Goal: Task Accomplishment & Management: Manage account settings

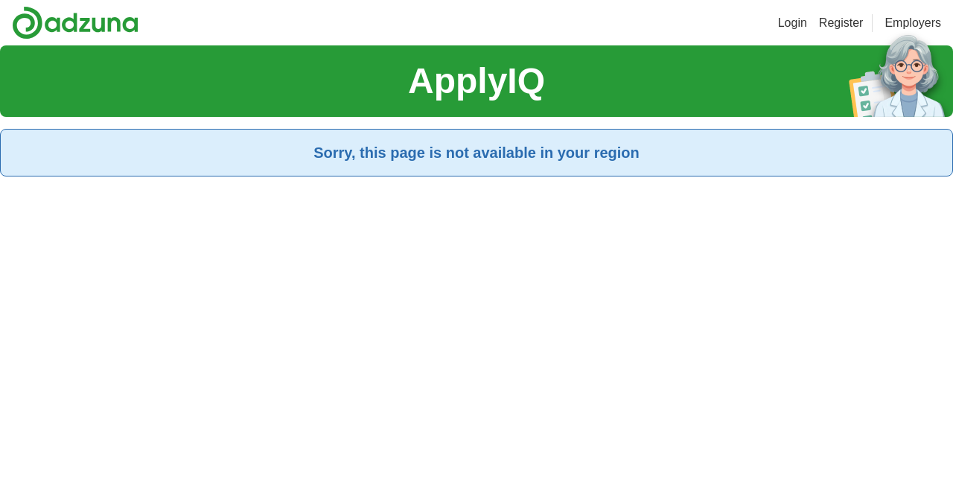
click at [836, 31] on link "Register" at bounding box center [841, 23] width 45 height 18
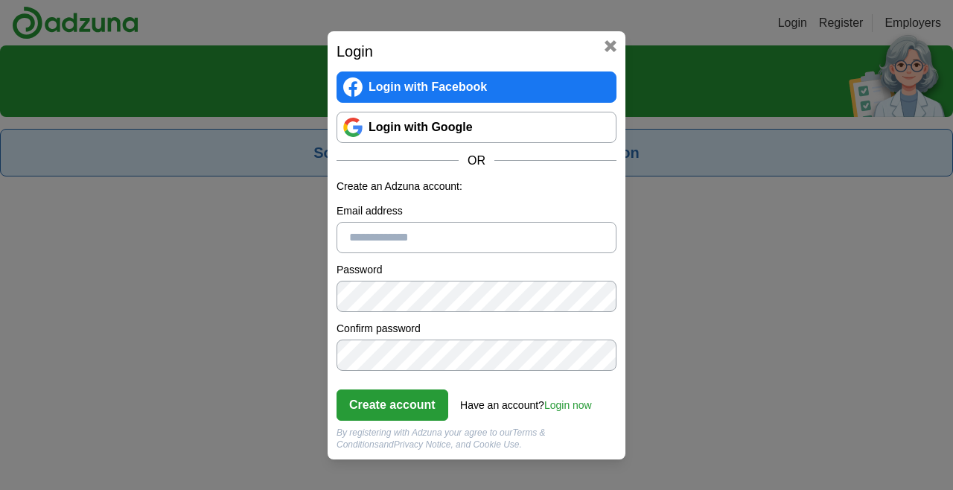
click at [548, 129] on link "Login with Google" at bounding box center [477, 127] width 280 height 31
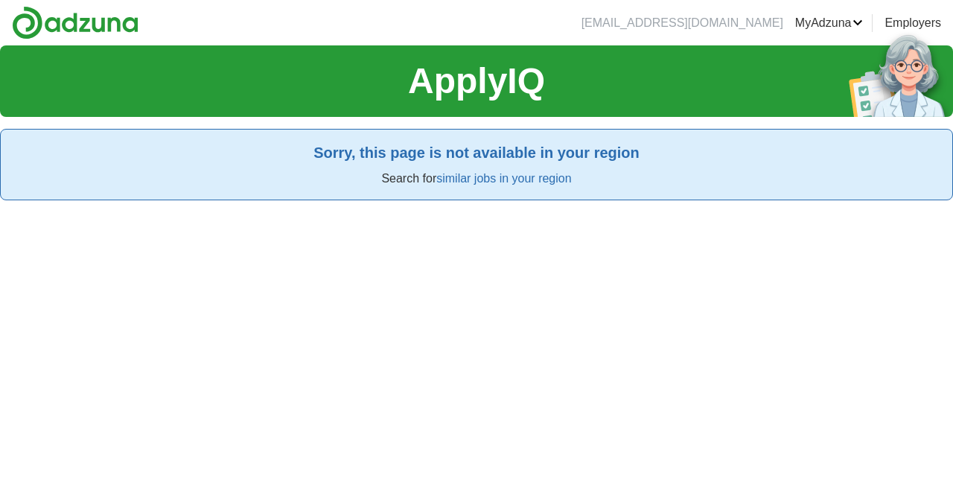
click at [828, 22] on link "MyAdzuna" at bounding box center [829, 23] width 69 height 18
click at [0, 0] on link "Logout" at bounding box center [0, 0] width 0 height 0
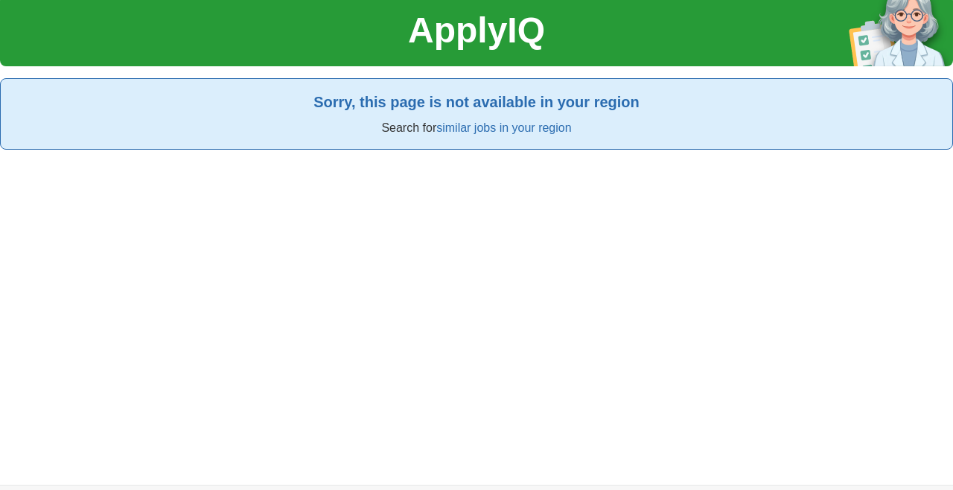
scroll to position [49, 0]
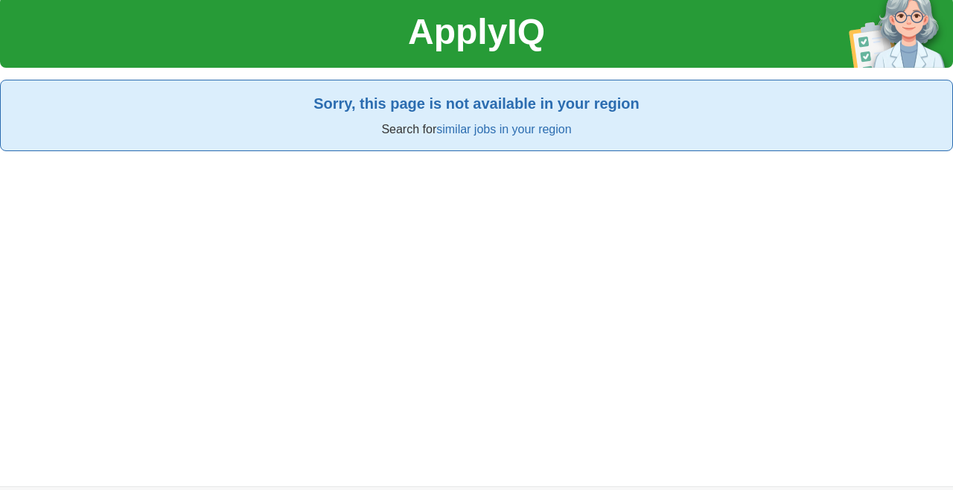
click at [535, 128] on link "similar jobs in your region" at bounding box center [503, 129] width 135 height 13
